Goal: Task Accomplishment & Management: Use online tool/utility

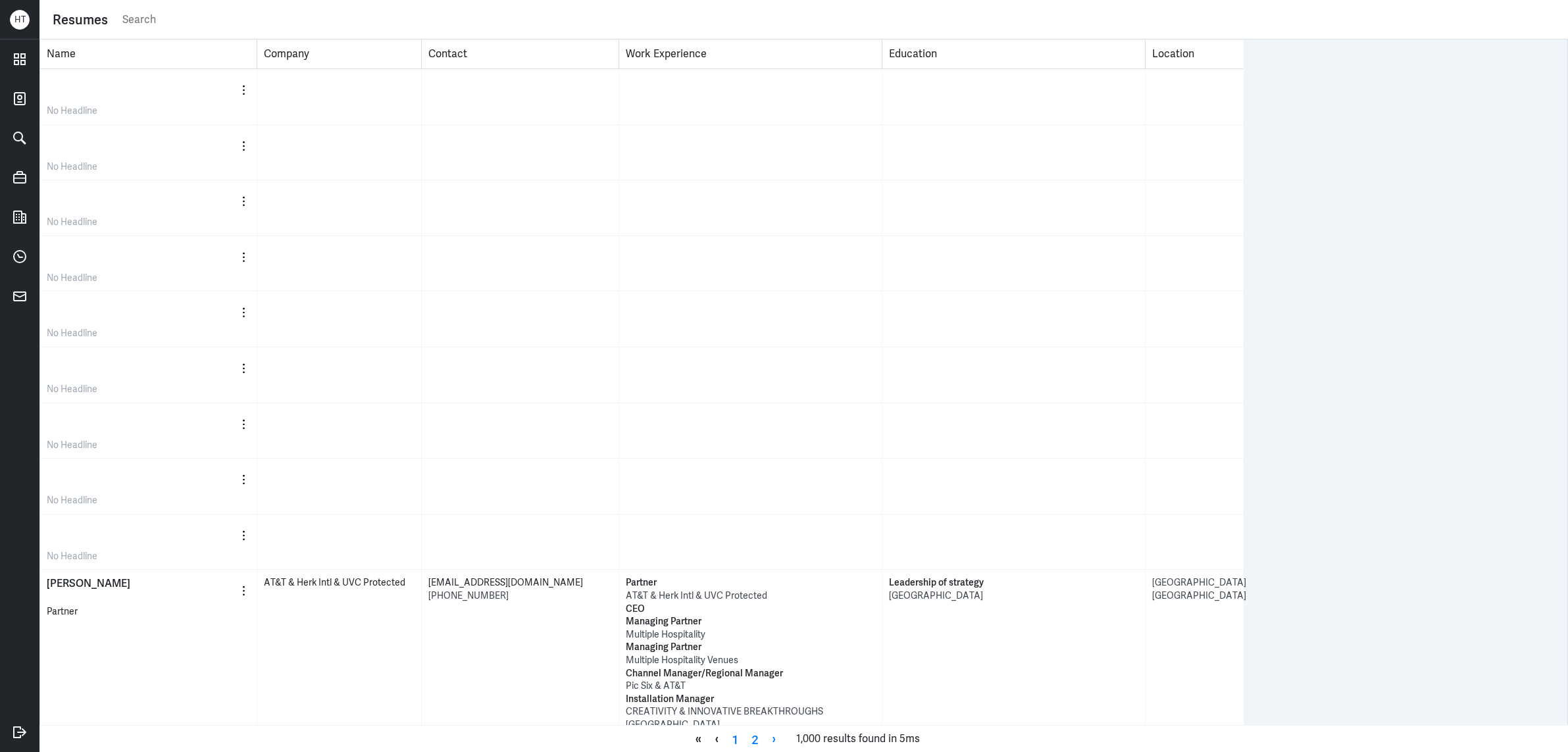
scroll to position [2, 0]
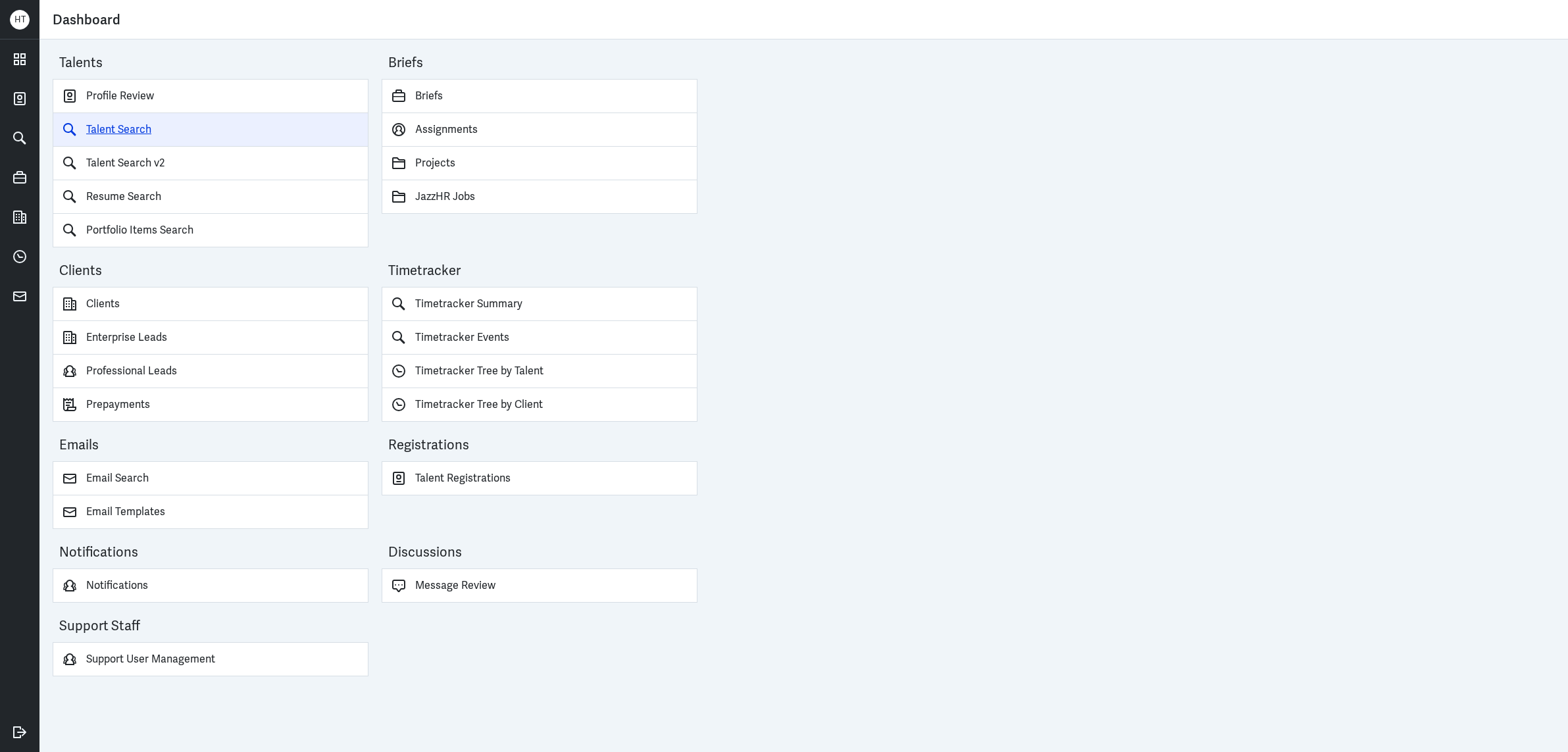
click at [127, 132] on link "Talent Search" at bounding box center [211, 130] width 316 height 34
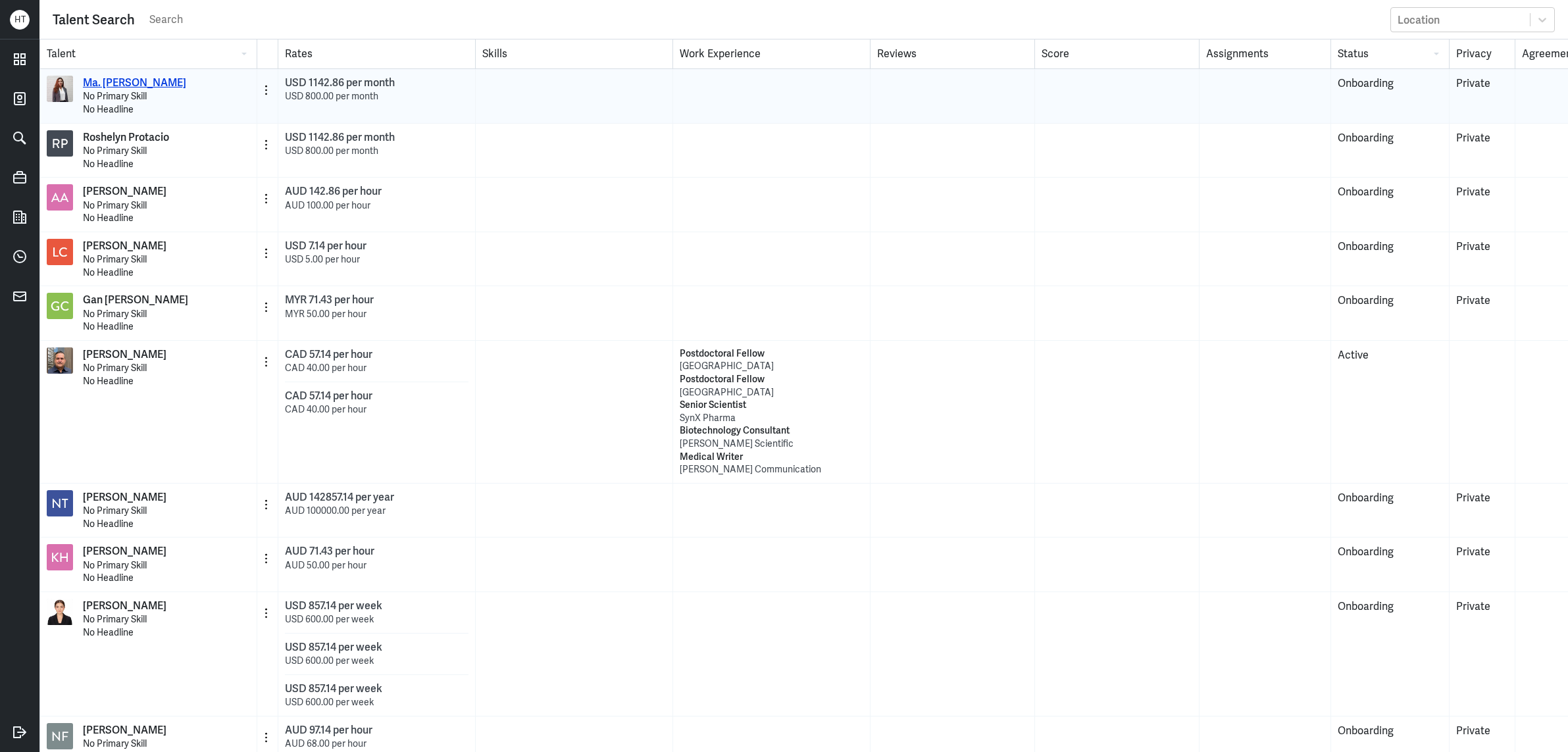
click at [134, 85] on p "Ma. [PERSON_NAME]" at bounding box center [135, 83] width 104 height 15
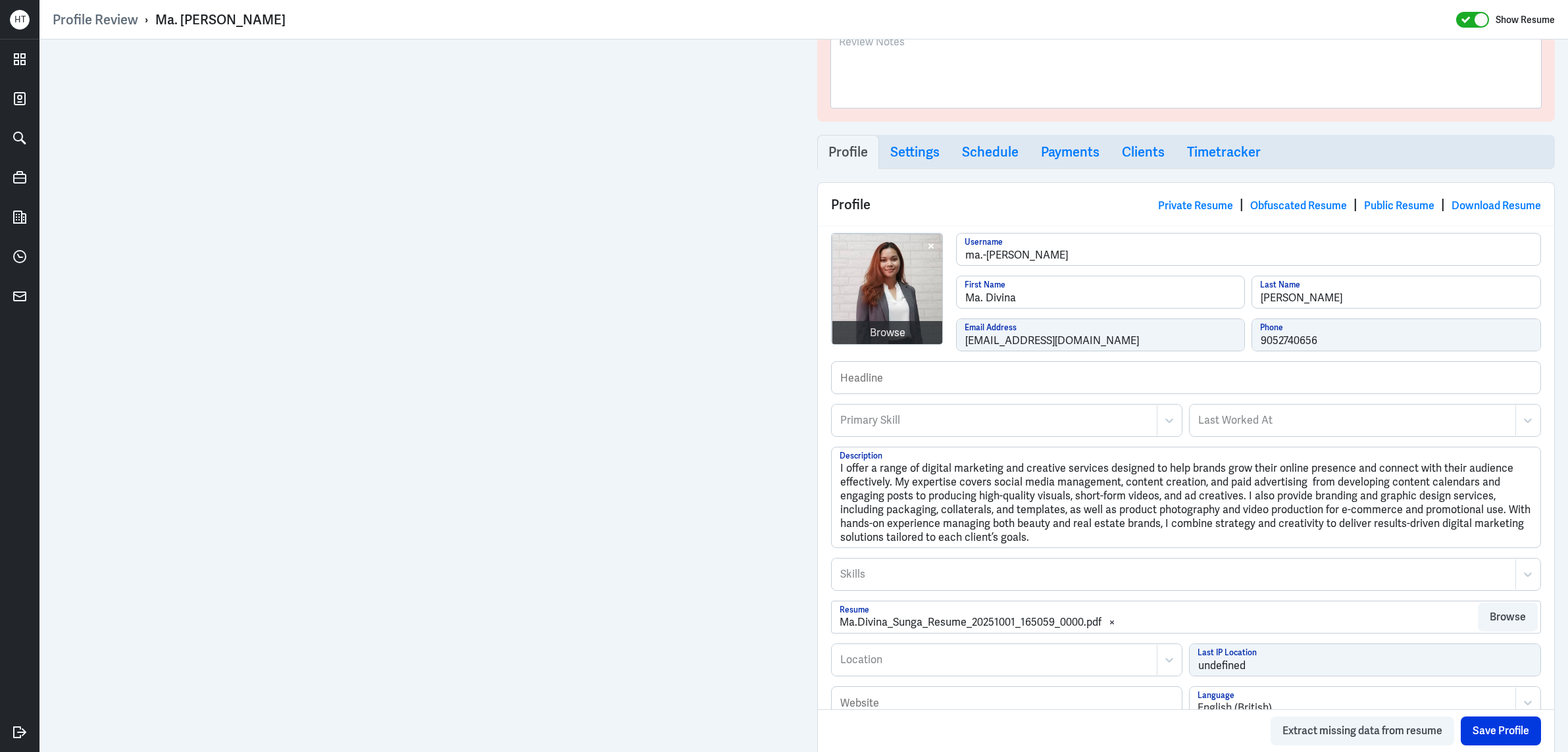
scroll to position [321, 0]
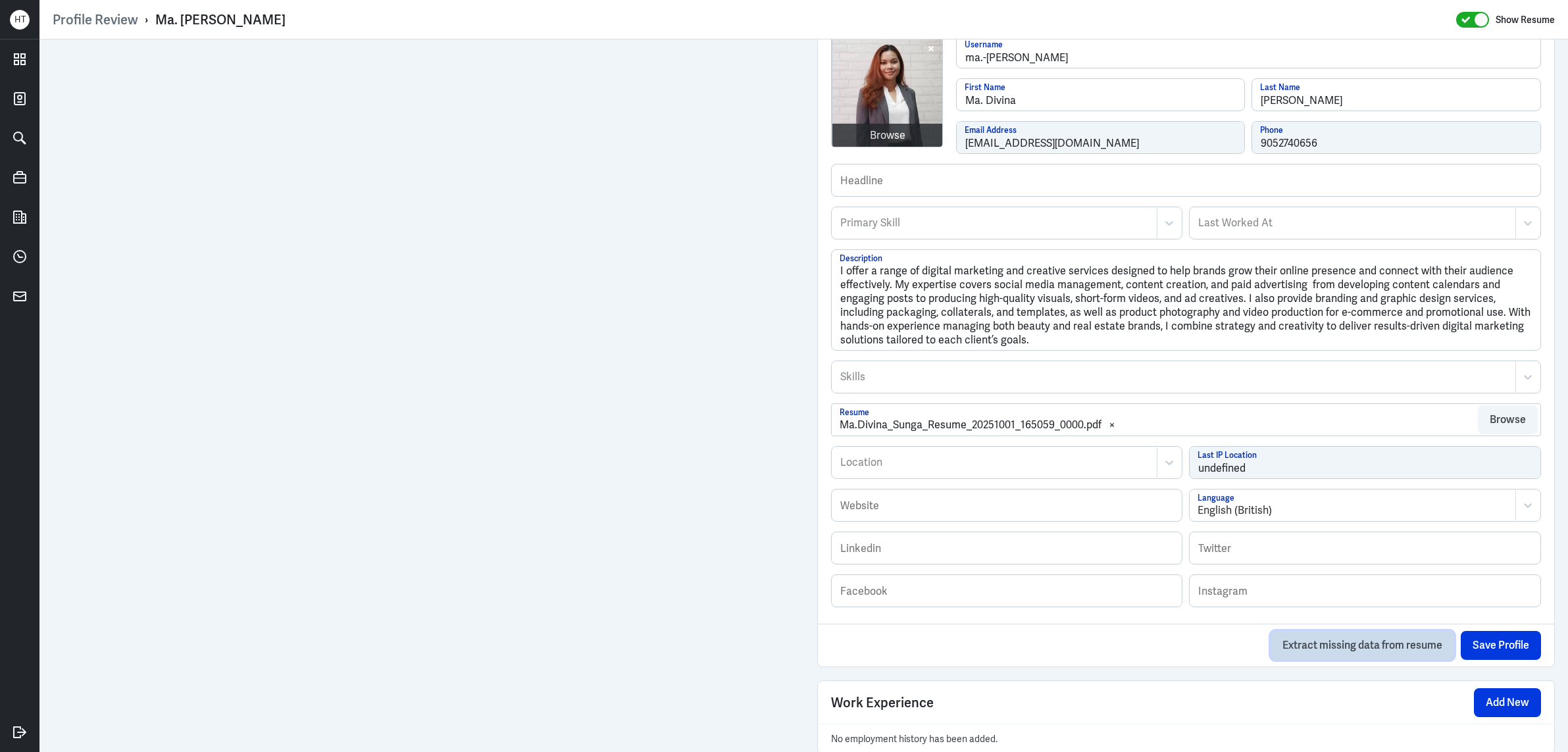
click at [1381, 644] on button "Extract missing data from resume" at bounding box center [1362, 645] width 183 height 29
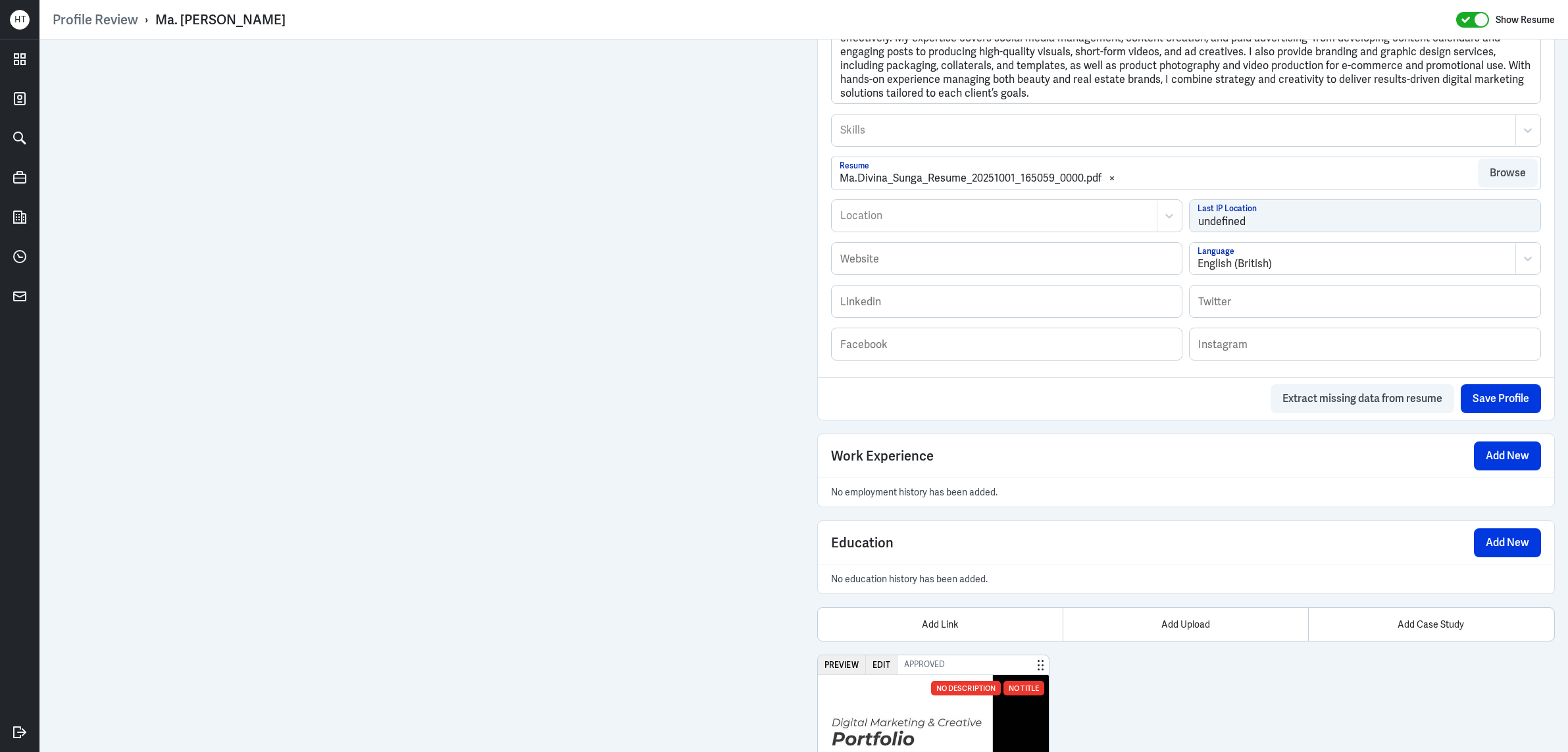
scroll to position [669, 0]
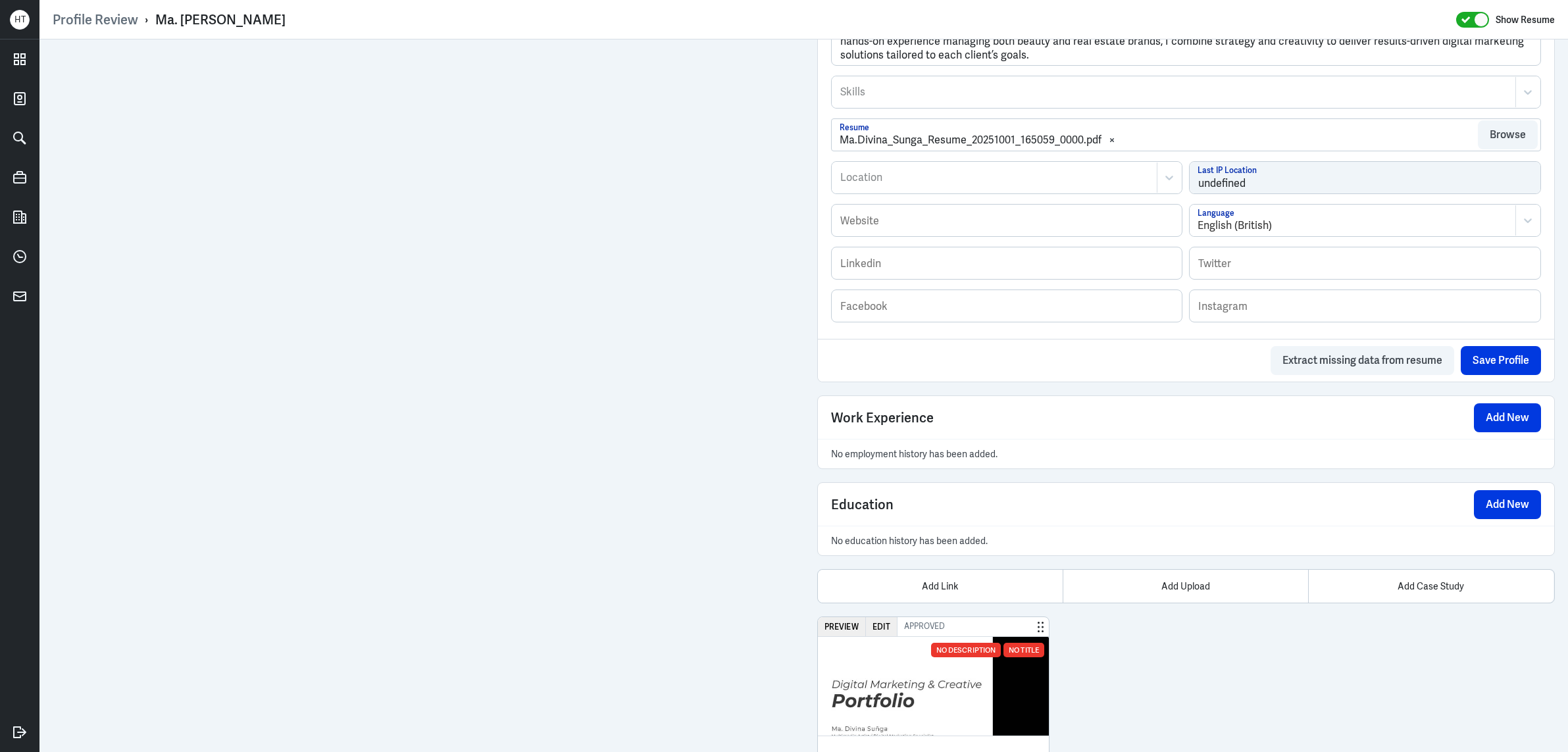
scroll to position [669, 0]
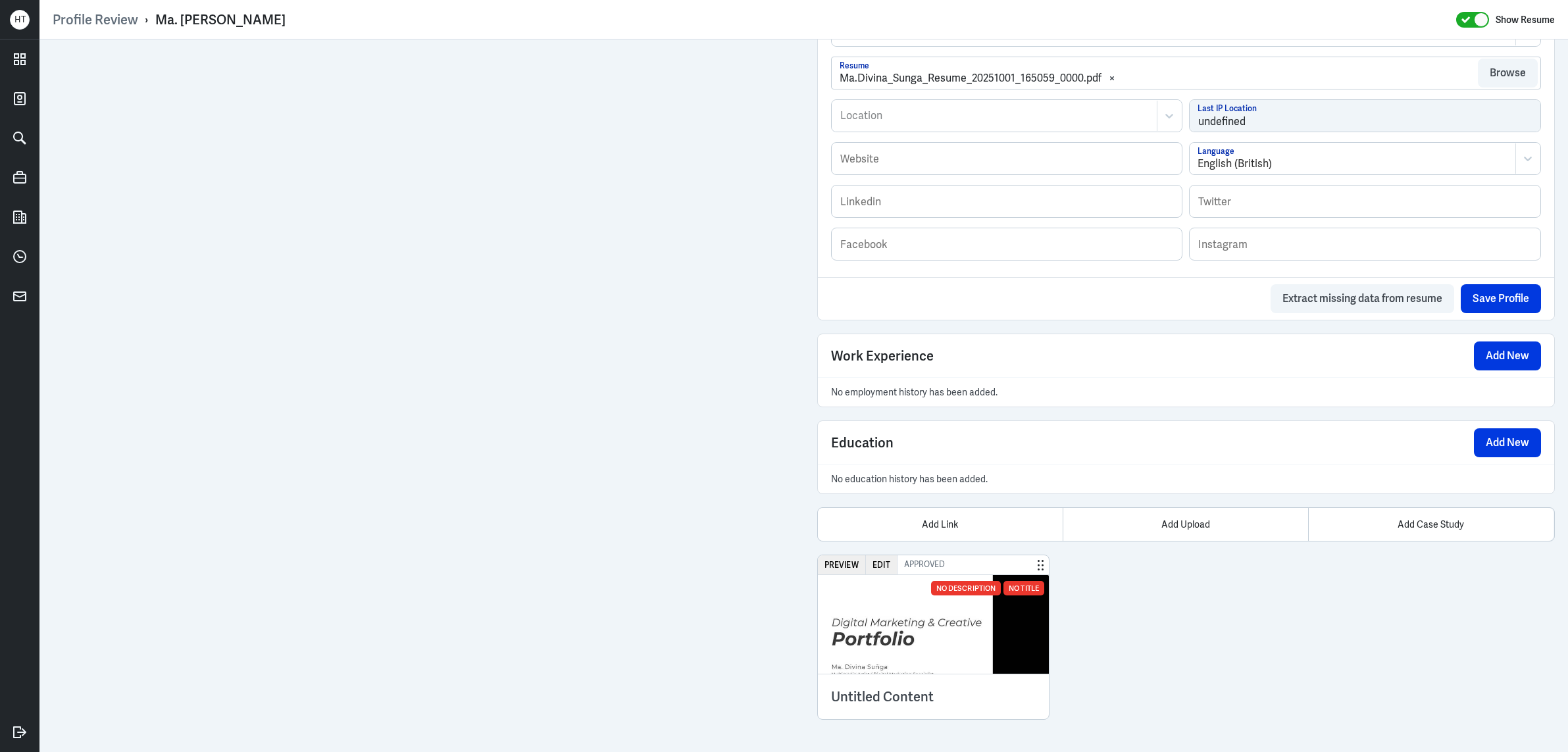
scroll to position [669, 0]
click at [932, 616] on img at bounding box center [933, 624] width 231 height 99
click at [935, 615] on body "H T Profile Review › Ma. [PERSON_NAME] Show Resume Admin Settings Update Resume…" at bounding box center [784, 376] width 1568 height 752
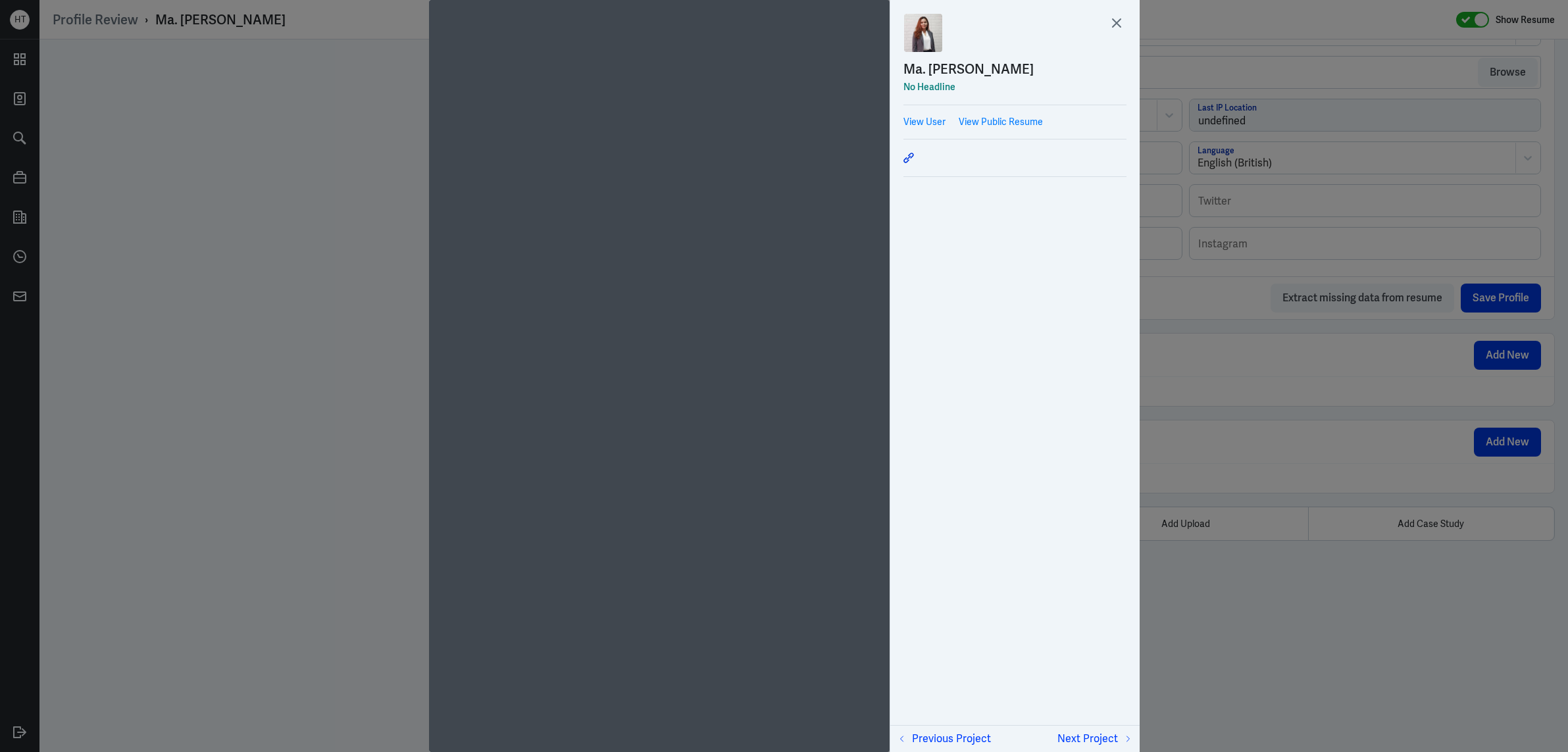
click at [1149, 606] on div at bounding box center [784, 376] width 1568 height 752
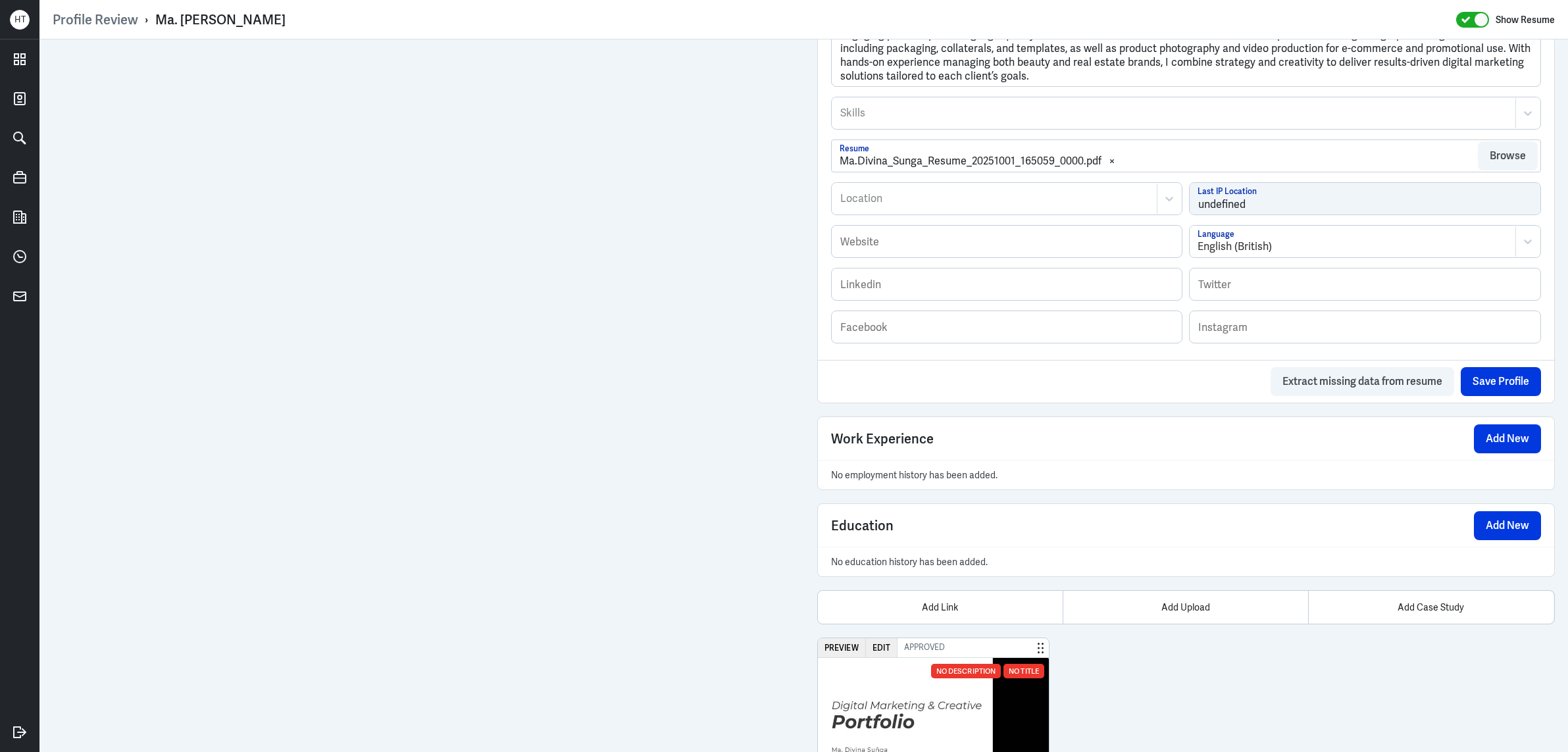
scroll to position [669, 0]
